Goal: Task Accomplishment & Management: Use online tool/utility

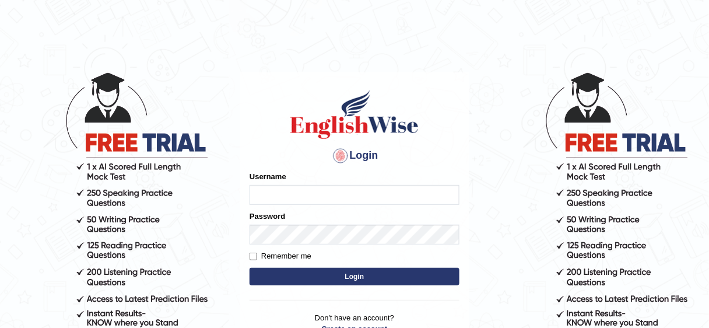
type input "bhuvaneswari_parramatta"
click at [320, 278] on button "Login" at bounding box center [355, 276] width 210 height 17
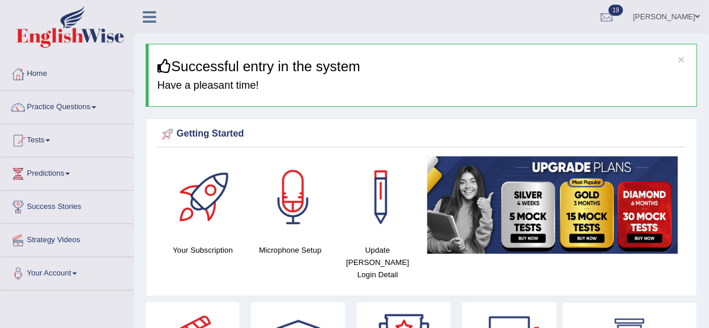
click at [96, 107] on span at bounding box center [94, 107] width 5 height 2
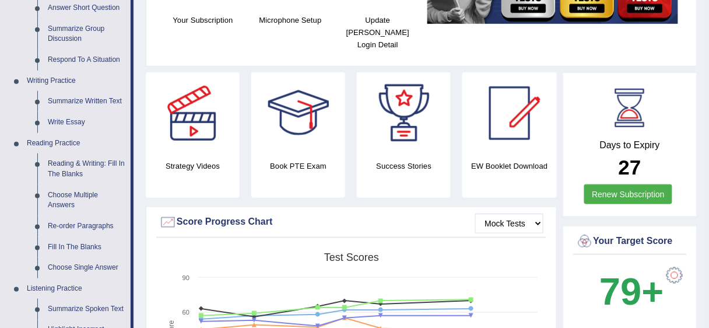
scroll to position [233, 0]
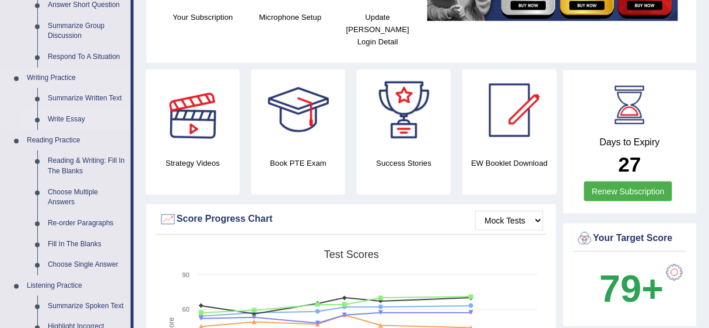
click at [72, 117] on link "Write Essay" at bounding box center [87, 119] width 88 height 21
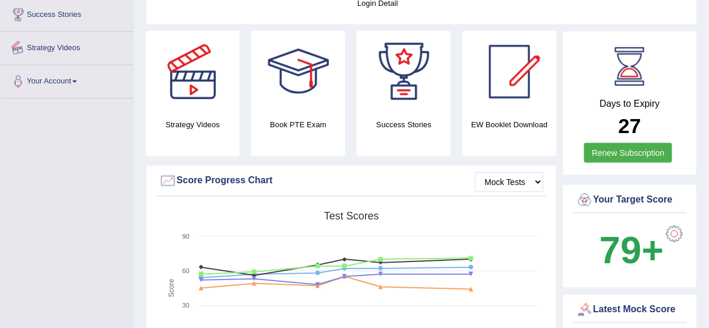
scroll to position [335, 0]
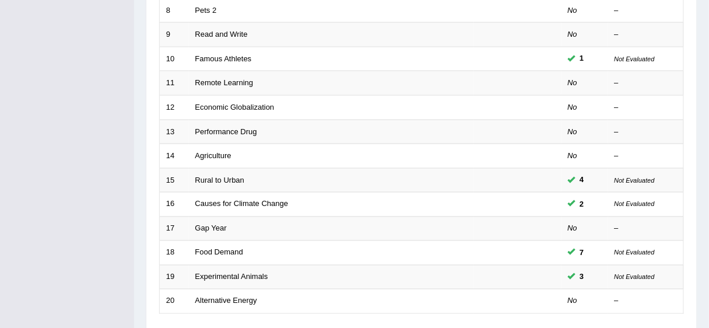
scroll to position [362, 0]
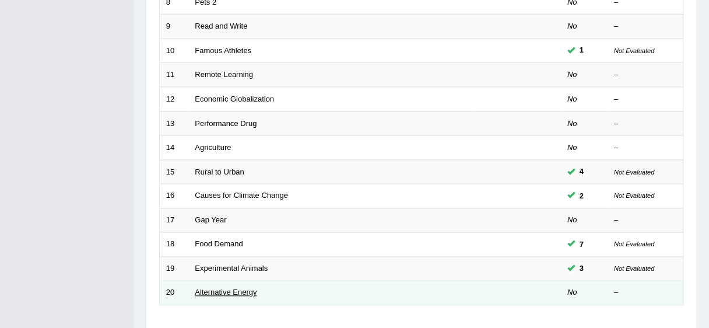
click at [227, 291] on link "Alternative Energy" at bounding box center [226, 292] width 62 height 9
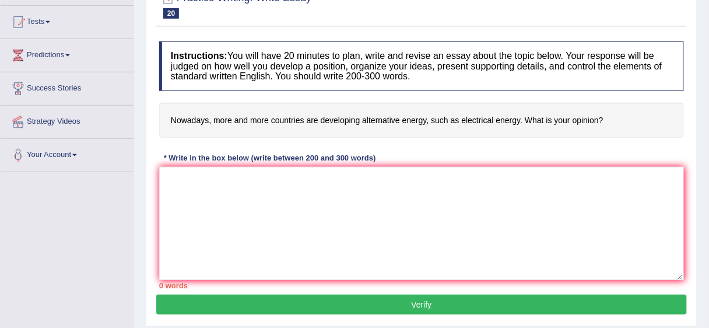
scroll to position [125, 0]
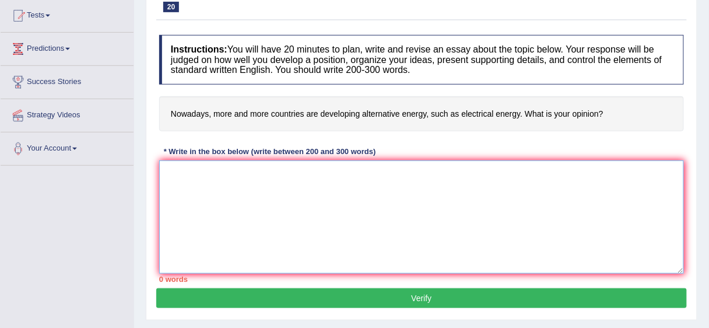
click at [387, 171] on textarea at bounding box center [421, 216] width 525 height 113
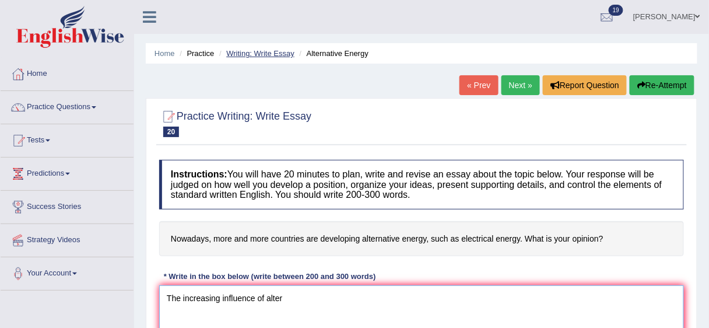
type textarea "The increasing influence of alter"
click at [258, 53] on link "Writing: Write Essay" at bounding box center [260, 53] width 68 height 9
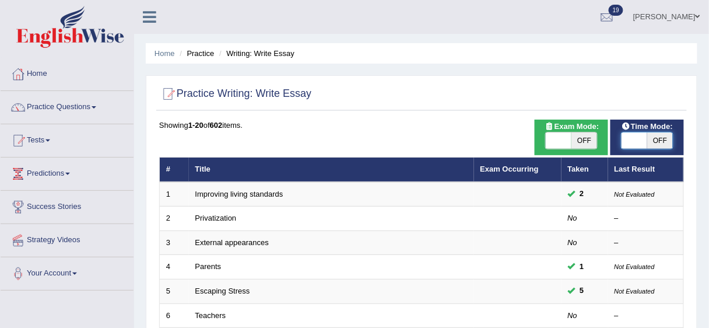
click at [636, 140] on span at bounding box center [635, 140] width 26 height 16
checkbox input "true"
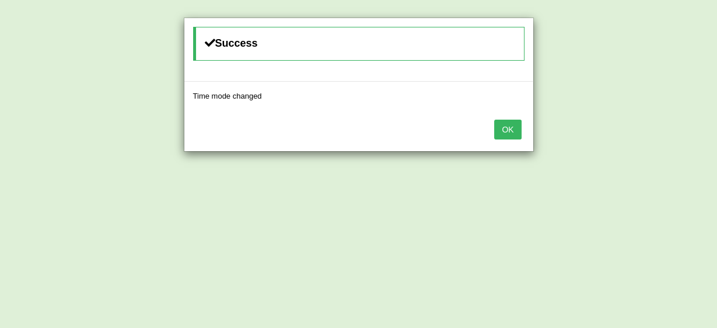
click at [502, 120] on button "OK" at bounding box center [507, 130] width 27 height 20
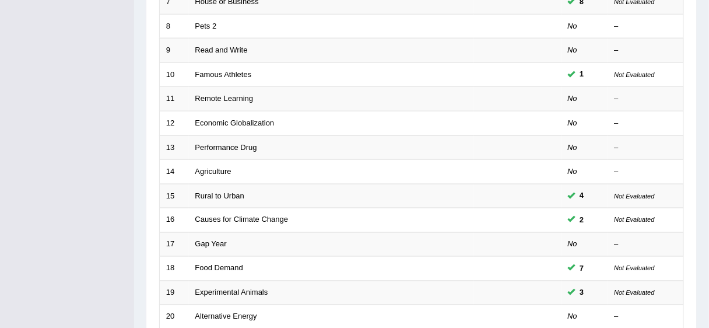
scroll to position [355, 0]
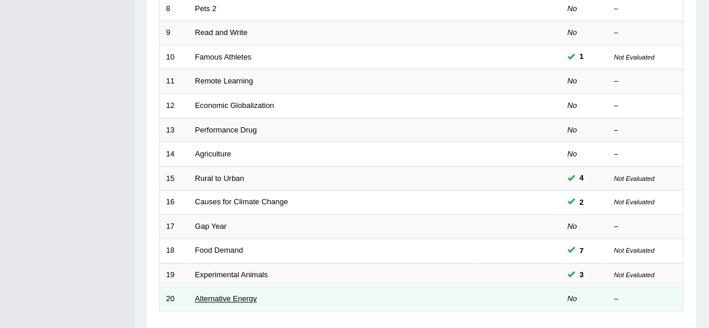
click at [197, 295] on link "Alternative Energy" at bounding box center [226, 299] width 62 height 9
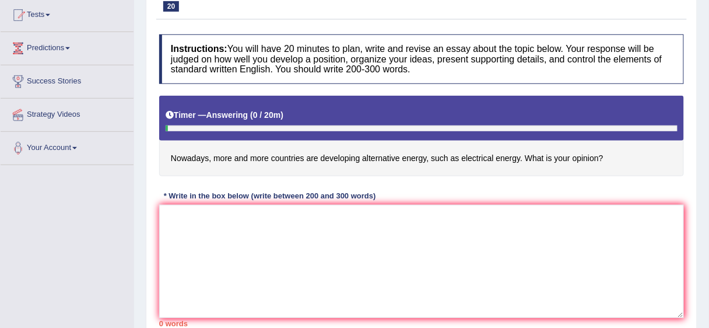
scroll to position [128, 0]
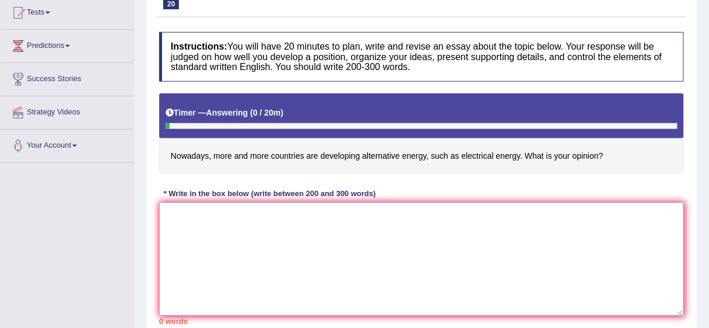
click at [180, 237] on textarea at bounding box center [421, 258] width 525 height 113
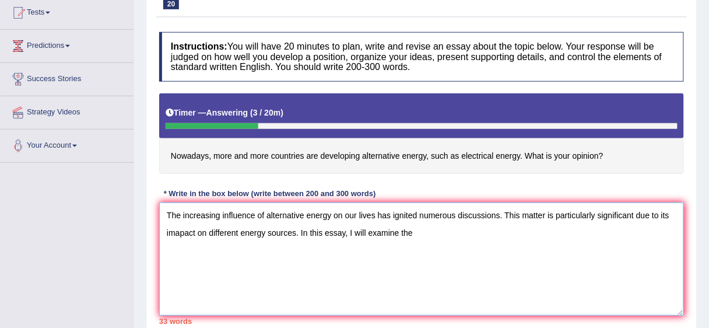
drag, startPoint x: 180, startPoint y: 238, endPoint x: 176, endPoint y: 229, distance: 10.2
click at [176, 229] on textarea "The increasing influence of alternative energy on our lives has ignited numerou…" at bounding box center [421, 258] width 525 height 113
click at [414, 231] on textarea "The increasing influence of alternative energy on our lives has ignited numerou…" at bounding box center [421, 258] width 525 height 113
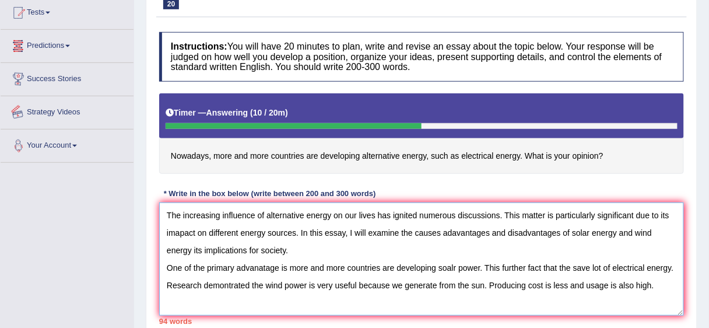
type textarea "The increasing influence of alternative energy on our lives has ignited numerou…"
click at [9, 86] on link "Success Stories" at bounding box center [67, 77] width 133 height 29
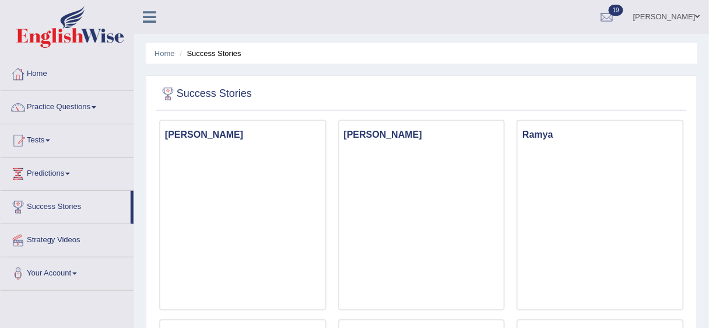
click at [41, 72] on link "Home" at bounding box center [67, 72] width 133 height 29
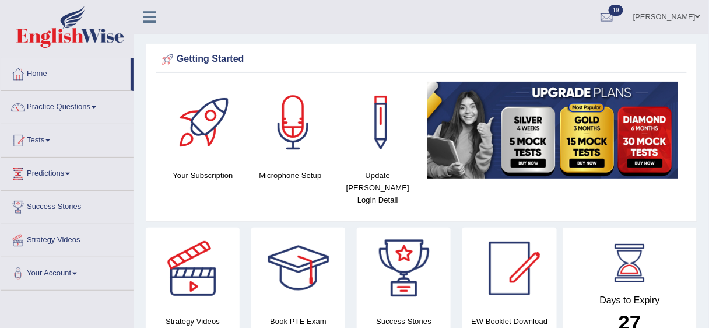
click at [41, 72] on link "Home" at bounding box center [66, 72] width 130 height 29
drag, startPoint x: 59, startPoint y: 188, endPoint x: 54, endPoint y: 148, distance: 40.6
click at [54, 149] on ul "Home Practice Questions Speaking Practice Read Aloud Repeat Sentence Describe I…" at bounding box center [67, 174] width 133 height 233
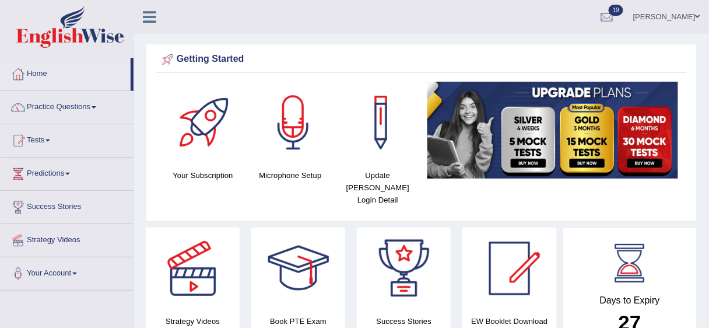
click at [48, 136] on link "Tests" at bounding box center [67, 138] width 133 height 29
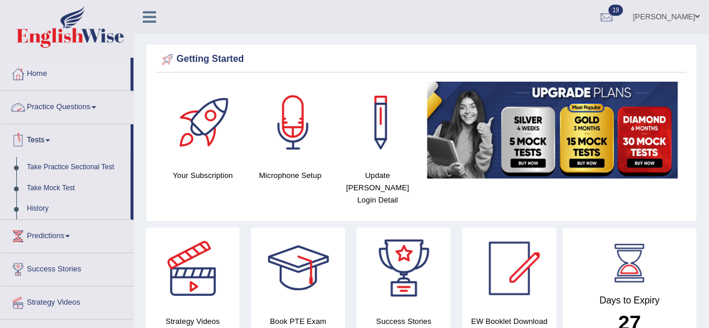
click at [70, 102] on link "Practice Questions" at bounding box center [67, 105] width 133 height 29
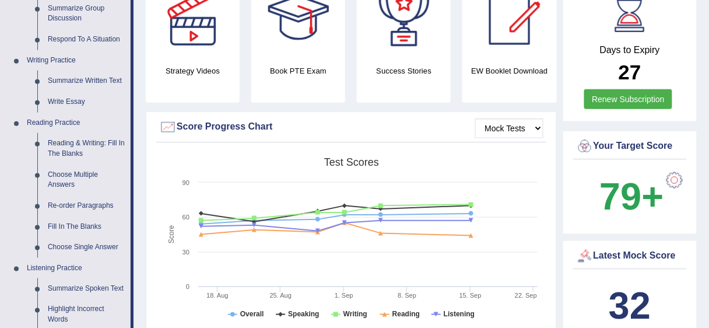
scroll to position [253, 0]
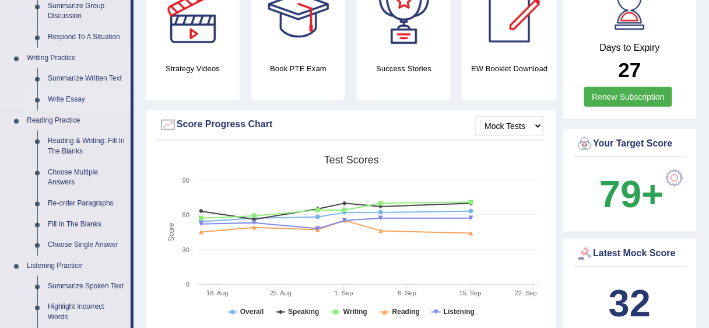
click at [66, 98] on link "Write Essay" at bounding box center [87, 99] width 88 height 21
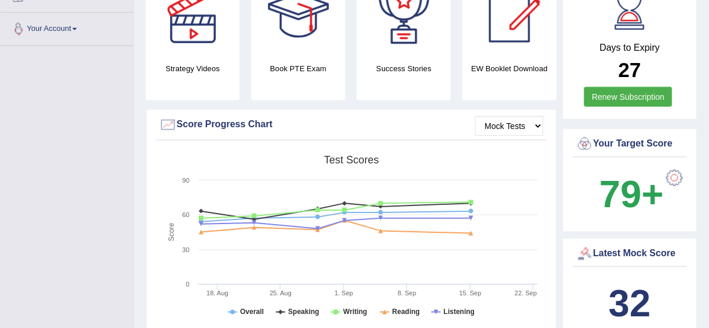
scroll to position [331, 0]
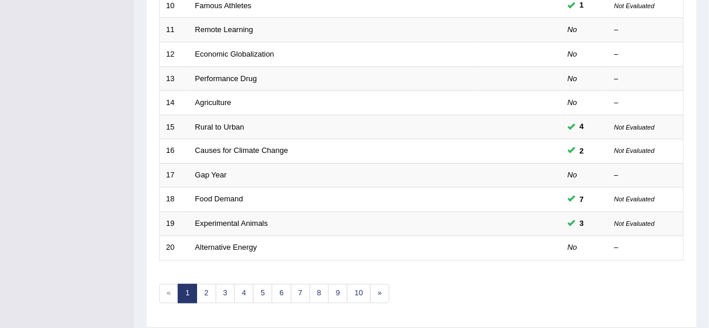
scroll to position [439, 0]
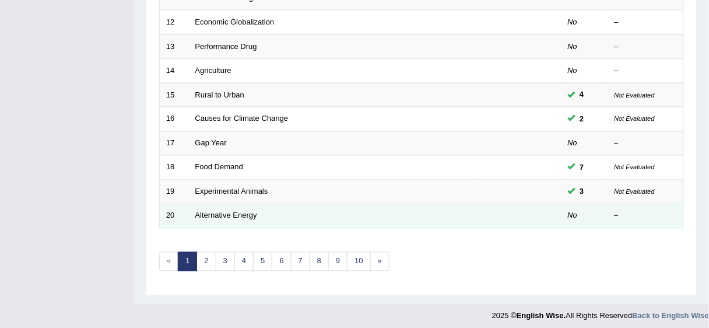
click at [244, 216] on td "Alternative Energy" at bounding box center [331, 216] width 285 height 24
click at [247, 215] on link "Alternative Energy" at bounding box center [226, 215] width 62 height 9
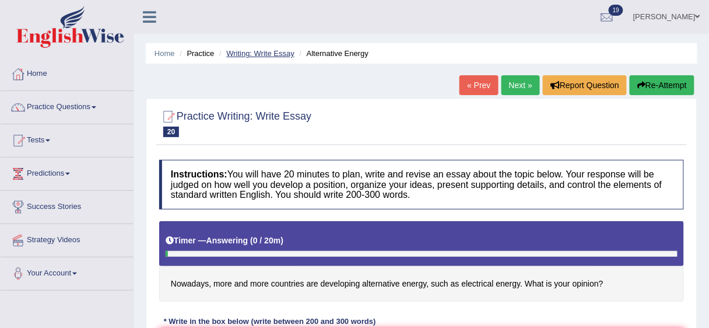
click at [277, 52] on link "Writing: Write Essay" at bounding box center [260, 53] width 68 height 9
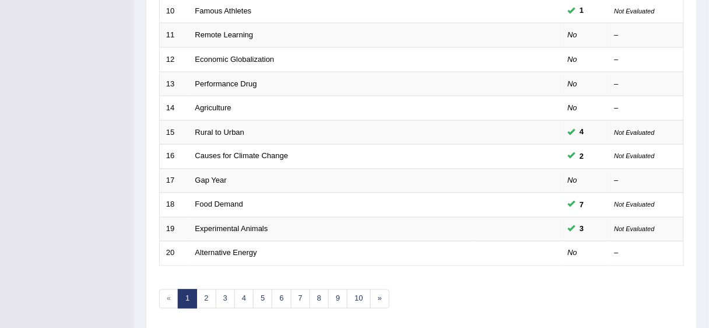
scroll to position [427, 0]
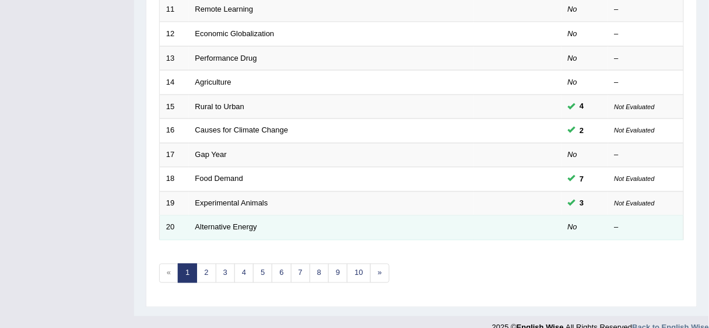
click at [296, 220] on td "Alternative Energy" at bounding box center [331, 228] width 285 height 24
click at [234, 223] on link "Alternative Energy" at bounding box center [226, 227] width 62 height 9
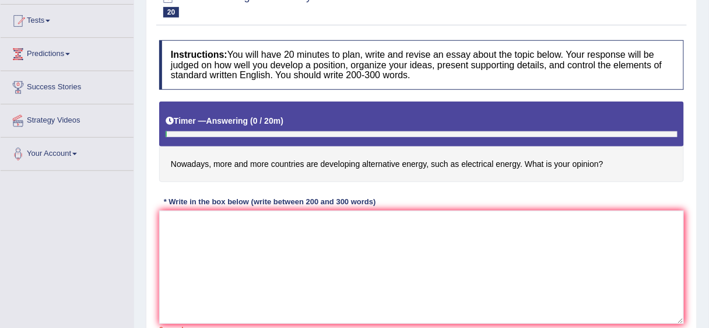
scroll to position [125, 0]
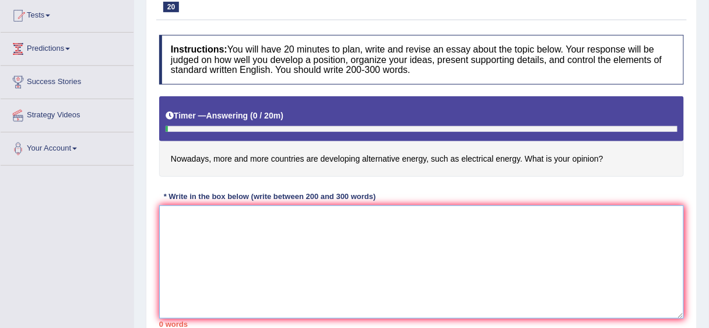
click at [274, 219] on textarea at bounding box center [421, 261] width 525 height 113
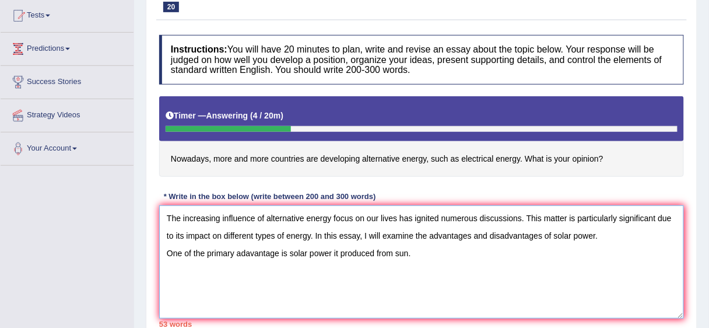
click at [415, 254] on textarea "The increasing influence of alternative energy focus on our lives has ignited n…" at bounding box center [421, 261] width 525 height 113
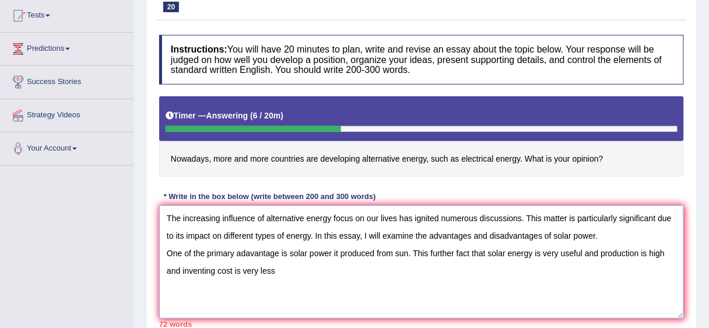
click at [281, 271] on textarea "The increasing influence of alternative energy focus on our lives has ignited n…" at bounding box center [421, 261] width 525 height 113
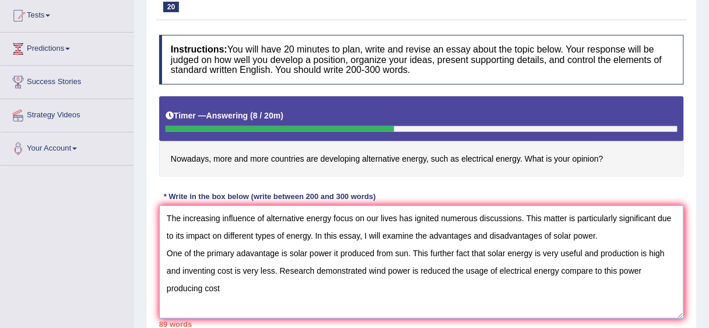
click at [619, 268] on textarea "The increasing influence of alternative energy focus on our lives has ignited n…" at bounding box center [421, 261] width 525 height 113
click at [169, 285] on textarea "The increasing influence of alternative energy focus on our lives has ignited n…" at bounding box center [421, 261] width 525 height 113
click at [167, 285] on textarea "The increasing influence of alternative energy focus on our lives has ignited n…" at bounding box center [421, 261] width 525 height 113
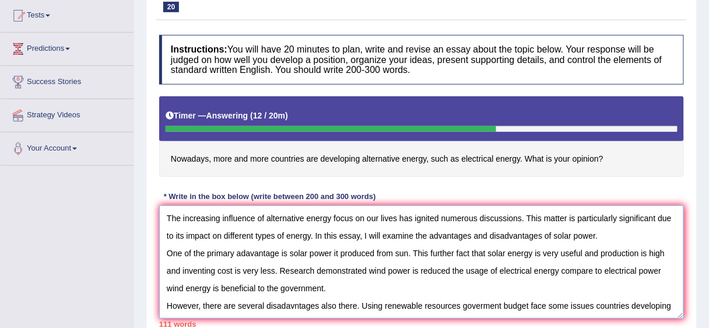
scroll to position [9, 0]
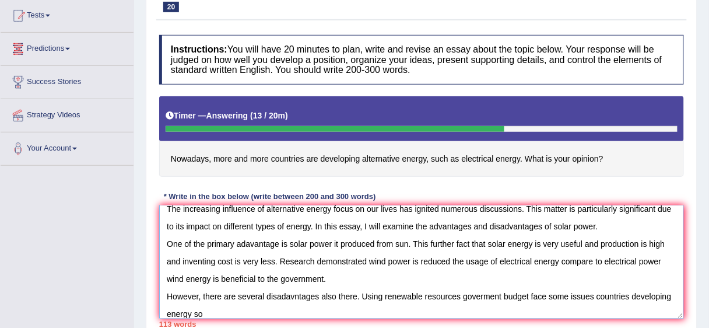
click at [248, 310] on textarea "The increasing influence of alternative energy focus on our lives has ignited n…" at bounding box center [421, 261] width 525 height 113
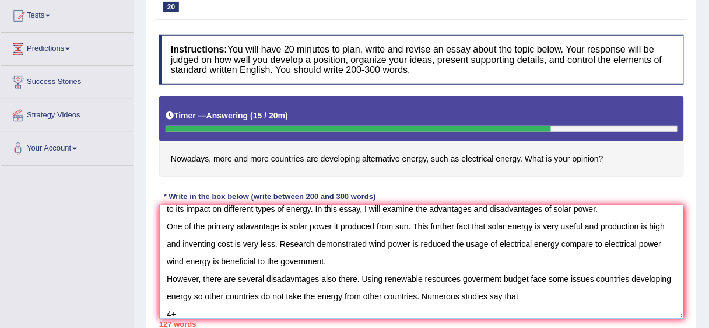
scroll to position [44, 0]
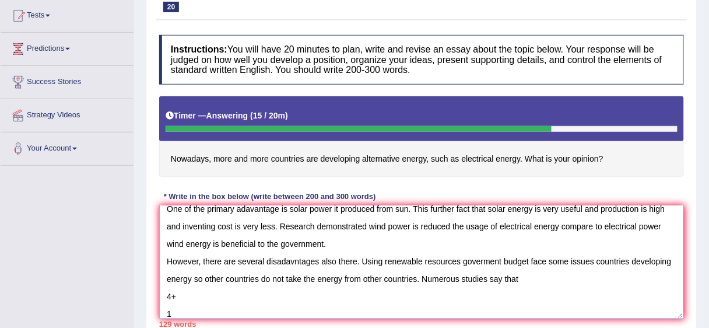
click at [567, 276] on textarea "The increasing influence of alternative energy focus on our lives has ignited n…" at bounding box center [421, 261] width 525 height 113
click at [183, 313] on textarea "The increasing influence of alternative energy focus on our lives has ignited n…" at bounding box center [421, 261] width 525 height 113
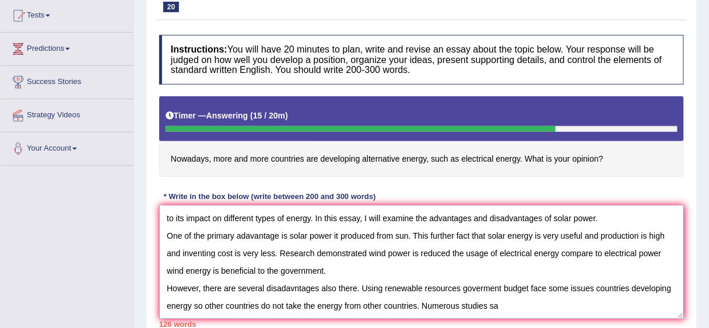
click at [541, 276] on textarea "The increasing influence of alternative energy focus on our lives has ignited n…" at bounding box center [421, 261] width 525 height 113
click at [523, 293] on textarea "The increasing influence of alternative energy focus on our lives has ignited n…" at bounding box center [421, 261] width 525 height 113
click at [523, 291] on textarea "The increasing influence of alternative energy focus on our lives has ignited n…" at bounding box center [421, 261] width 525 height 113
click at [523, 300] on textarea "The increasing influence of alternative energy focus on our lives has ignited n…" at bounding box center [421, 261] width 525 height 113
click at [568, 275] on textarea "The increasing influence of alternative energy focus on our lives has ignited n…" at bounding box center [421, 261] width 525 height 113
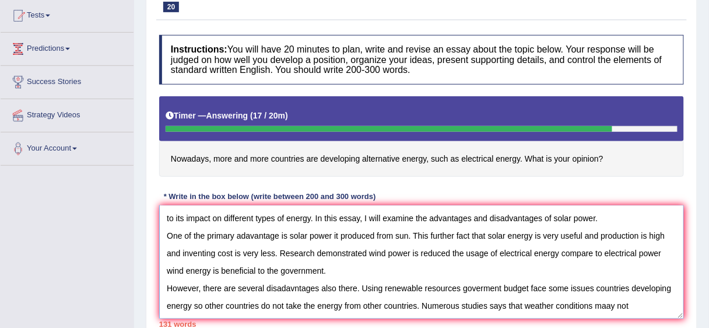
click at [649, 275] on textarea "The increasing influence of alternative energy focus on our lives has ignited n…" at bounding box center [421, 261] width 525 height 113
click at [670, 274] on textarea "The increasing influence of alternative energy focus on our lives has ignited n…" at bounding box center [421, 261] width 525 height 113
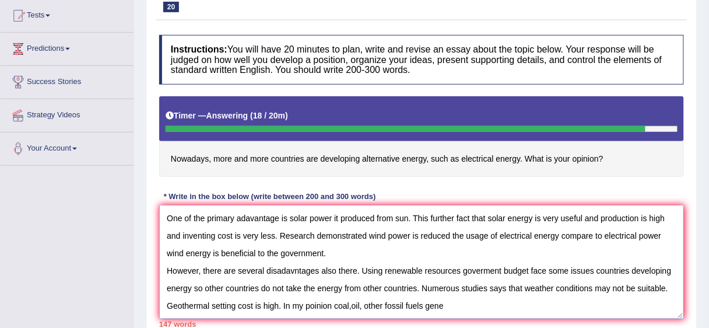
type textarea "The increasing influence of alternative energy focus on our lives has ignited n…"
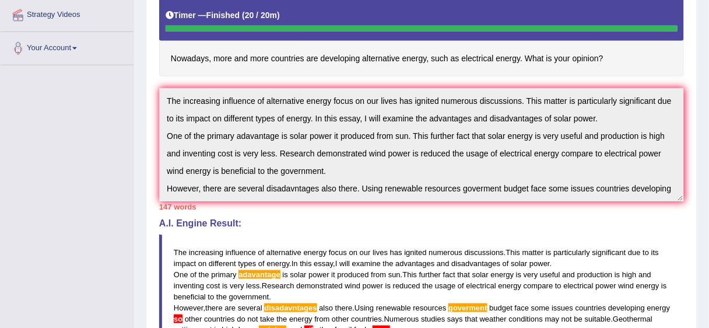
scroll to position [70, 0]
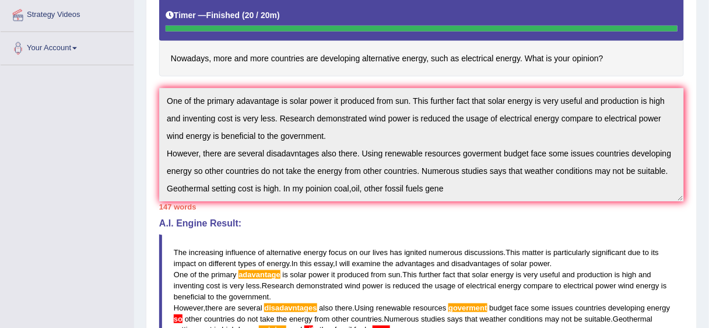
click at [617, 211] on div "Instructions: You will have 20 minutes to plan, write and revise an essay about…" at bounding box center [421, 194] width 531 height 531
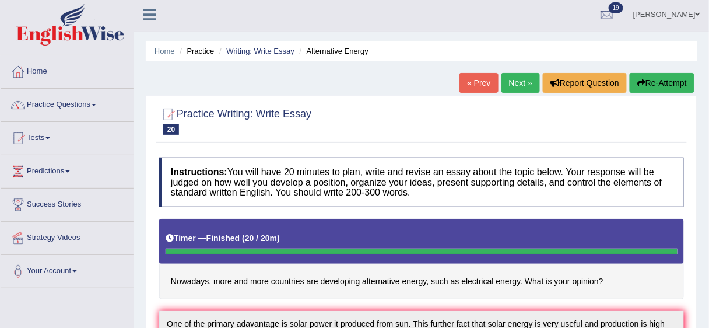
scroll to position [0, 0]
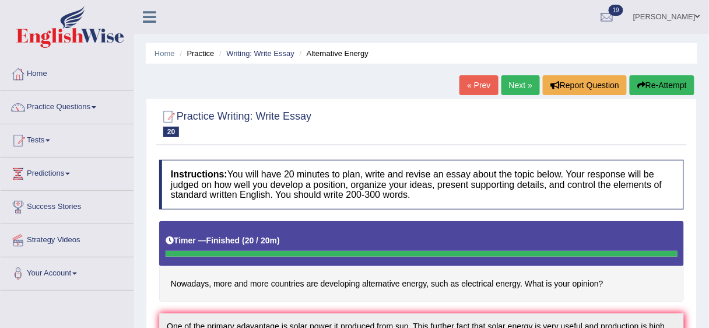
click at [667, 85] on button "Re-Attempt" at bounding box center [662, 85] width 65 height 20
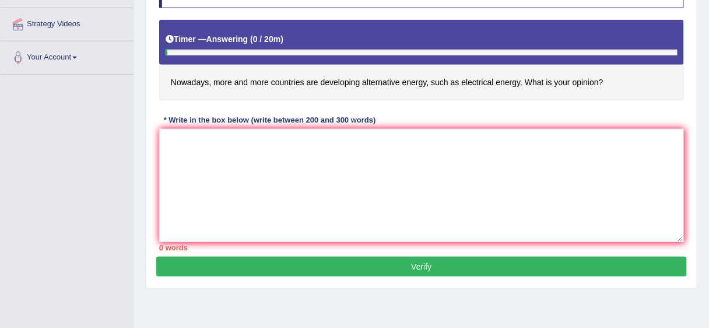
scroll to position [219, 0]
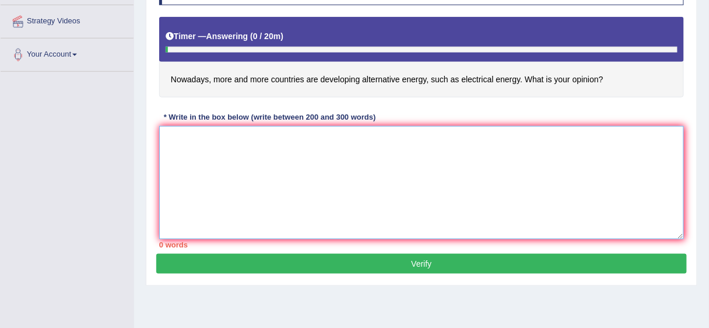
click at [382, 136] on textarea at bounding box center [421, 182] width 525 height 113
paste textarea "The increasing influence of alternative energy focus on our lives has ignited n…"
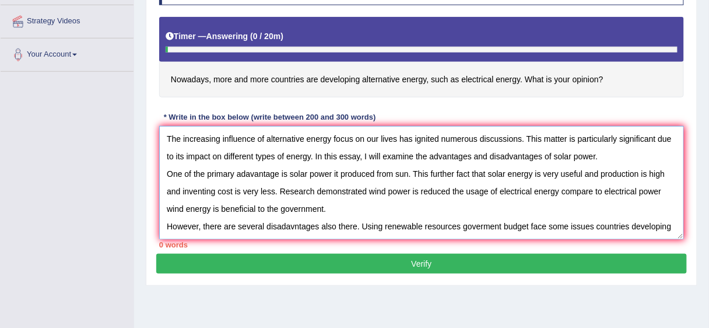
scroll to position [62, 0]
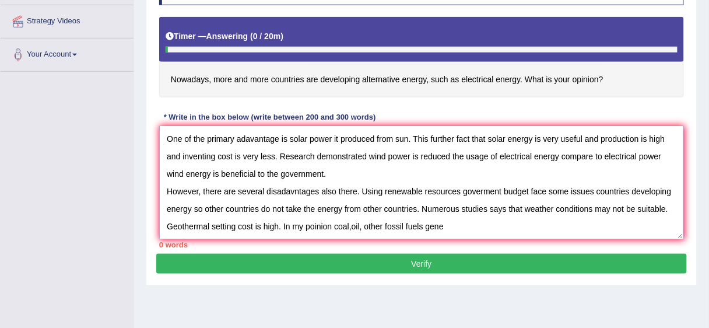
click at [382, 136] on textarea "The increasing influence of alternative energy focus on our lives has ignited n…" at bounding box center [421, 182] width 525 height 113
click at [487, 188] on textarea "The increasing influence of alternative energy focus on our lives has ignited n…" at bounding box center [421, 182] width 525 height 113
click at [505, 189] on textarea "The increasing influence of alternative energy focus on our lives has ignited n…" at bounding box center [421, 182] width 525 height 113
click at [499, 189] on textarea "The increasing influence of alternative energy focus on our lives has ignited n…" at bounding box center [421, 182] width 525 height 113
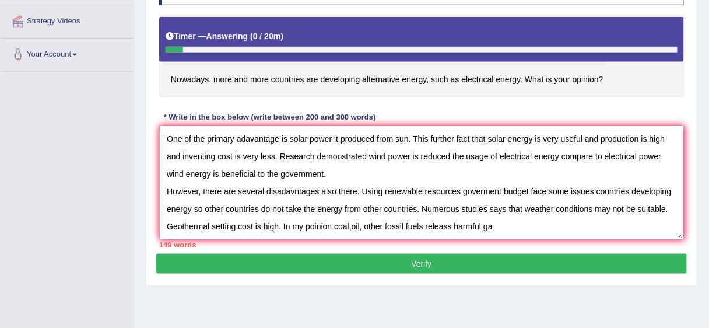
click at [533, 188] on textarea "The increasing influence of alternative energy focus on our lives has ignited n…" at bounding box center [421, 182] width 525 height 113
click at [540, 191] on textarea "The increasing influence of alternative energy focus on our lives has ignited n…" at bounding box center [421, 182] width 525 height 113
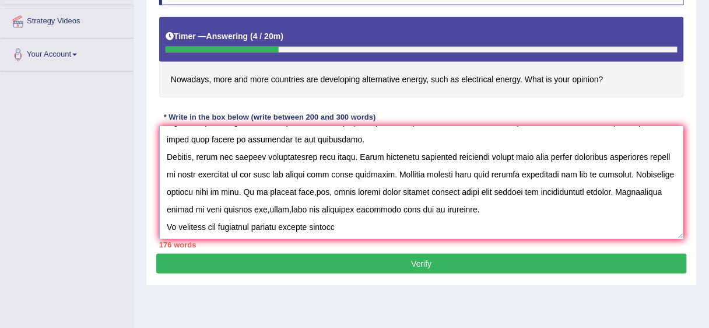
click at [309, 222] on textarea at bounding box center [421, 182] width 525 height 113
click at [346, 226] on textarea at bounding box center [421, 182] width 525 height 113
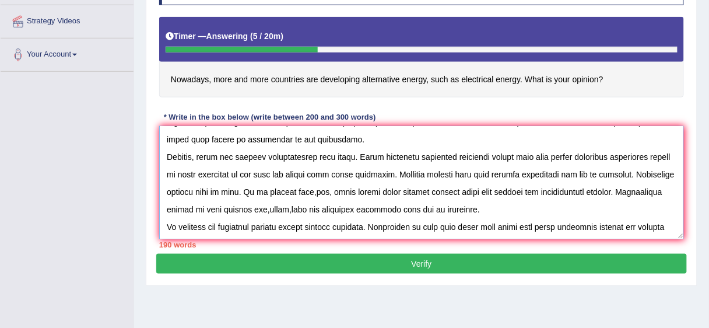
scroll to position [79, 0]
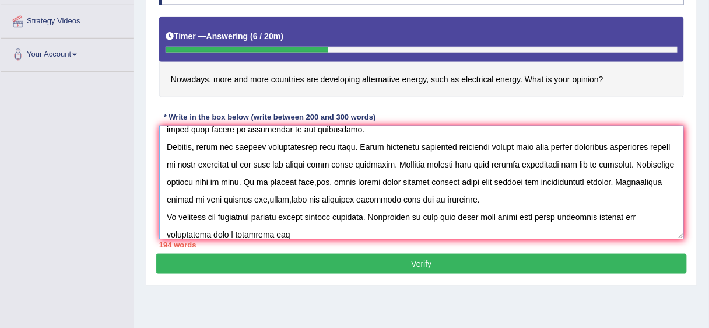
click at [265, 233] on textarea at bounding box center [421, 182] width 525 height 113
click at [275, 232] on textarea at bounding box center [421, 182] width 525 height 113
click at [280, 233] on textarea at bounding box center [421, 182] width 525 height 113
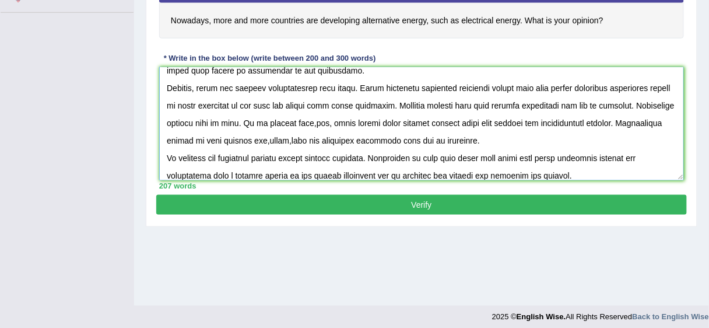
scroll to position [284, 0]
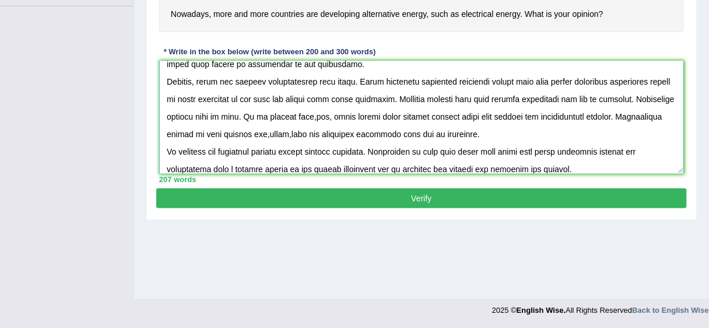
type textarea "The increasing influence of alternative energy focus on our lives has ignited n…"
click at [564, 195] on button "Verify" at bounding box center [421, 198] width 531 height 20
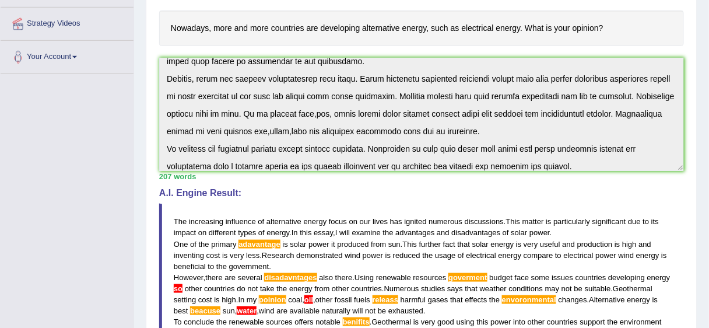
scroll to position [212, 0]
